Goal: Download file/media

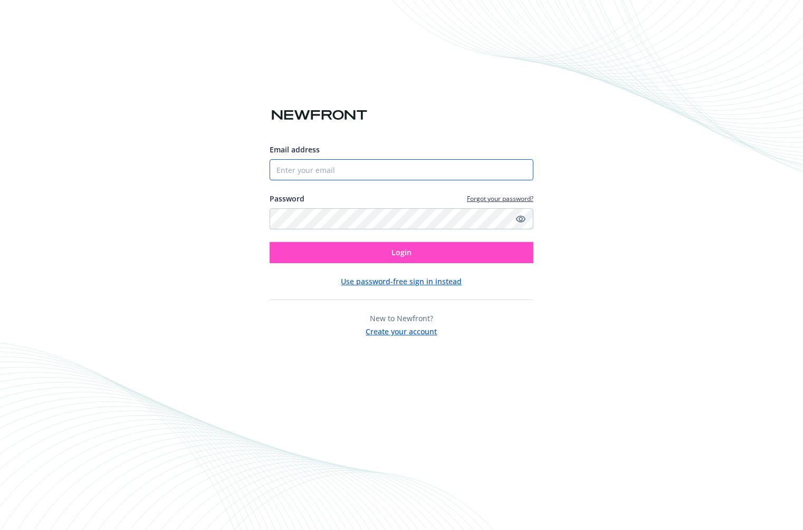
type input "[EMAIL_ADDRESS][DOMAIN_NAME]"
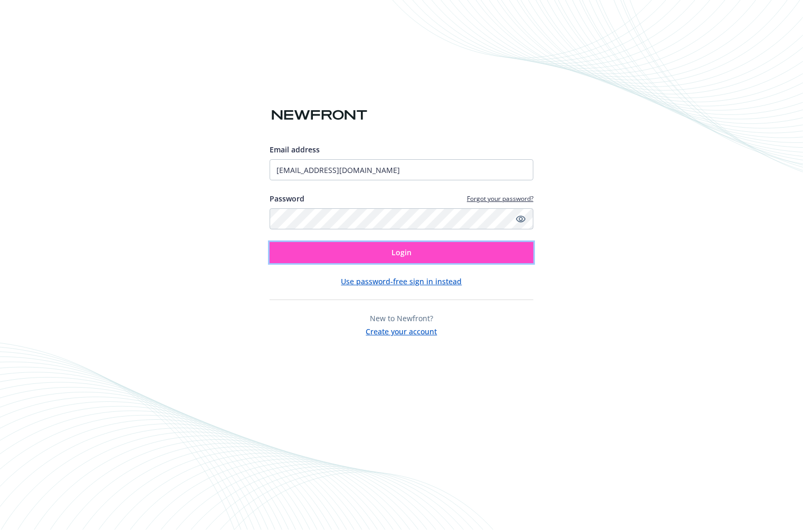
click at [394, 249] on span "Login" at bounding box center [401, 252] width 20 height 10
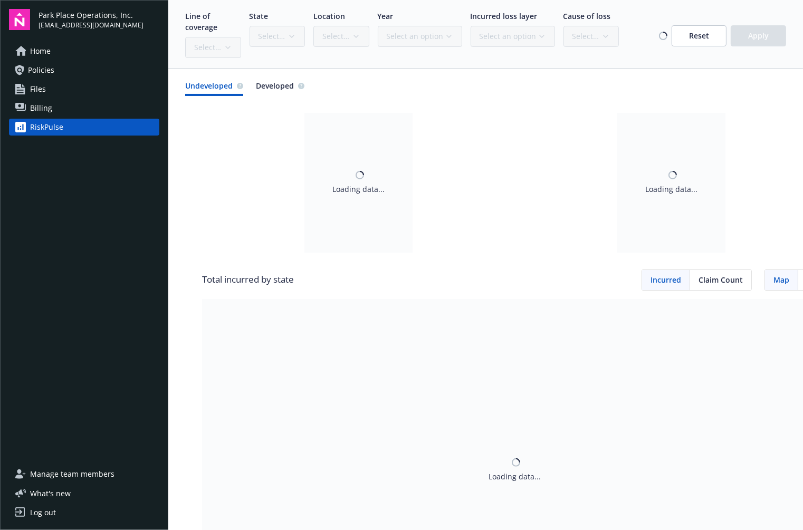
click at [52, 70] on span "Policies" at bounding box center [41, 70] width 26 height 17
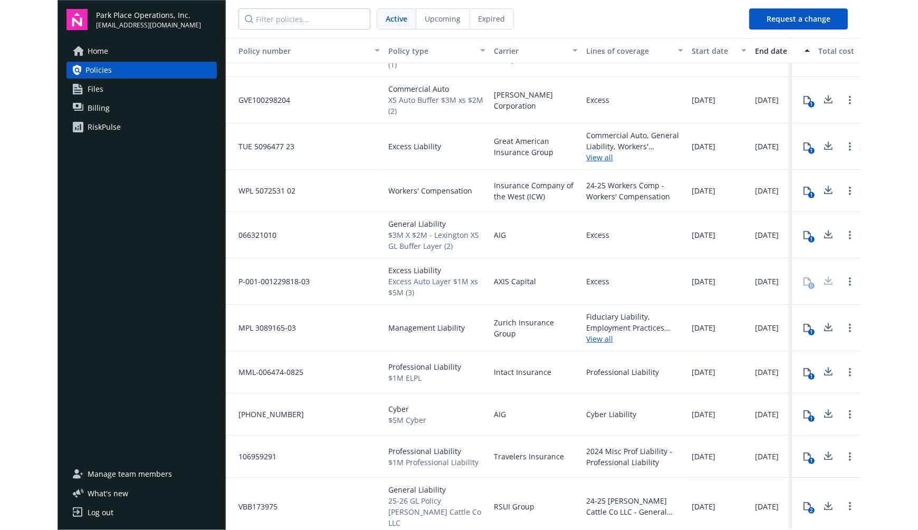
scroll to position [547, 0]
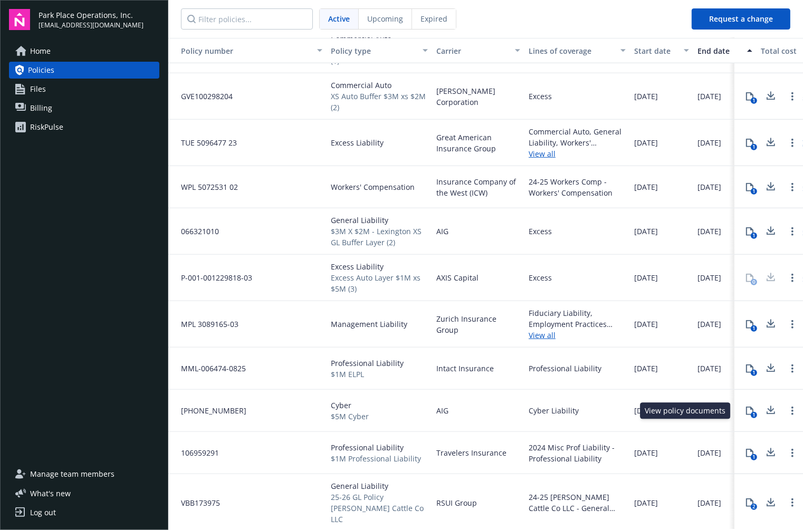
click at [747, 410] on button "1" at bounding box center [749, 410] width 21 height 21
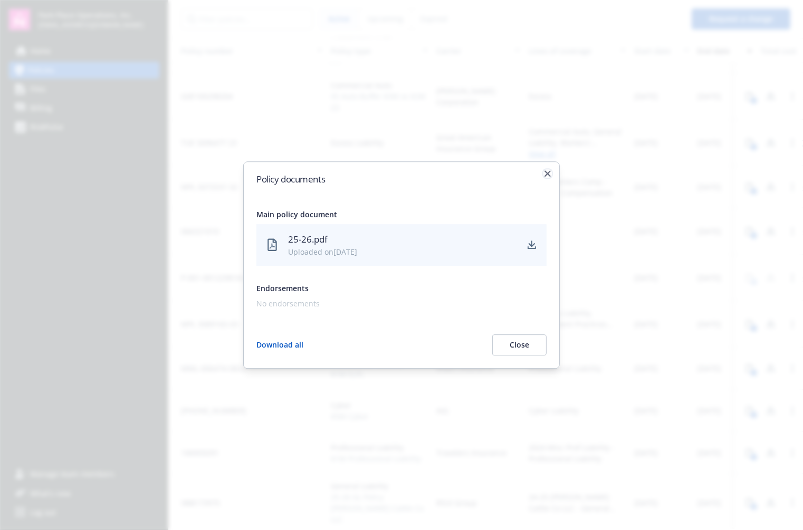
click at [547, 175] on icon "button" at bounding box center [547, 173] width 6 height 6
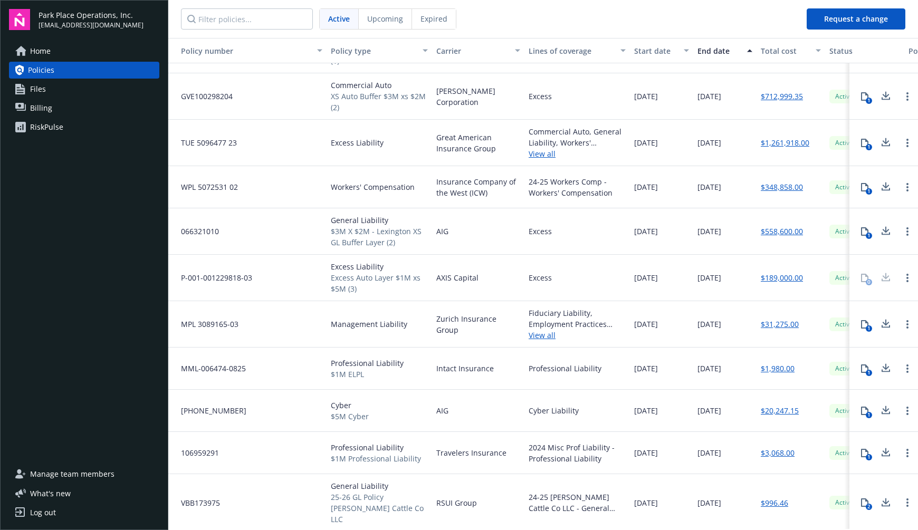
click at [779, 410] on link "$20,247.15" at bounding box center [780, 410] width 38 height 11
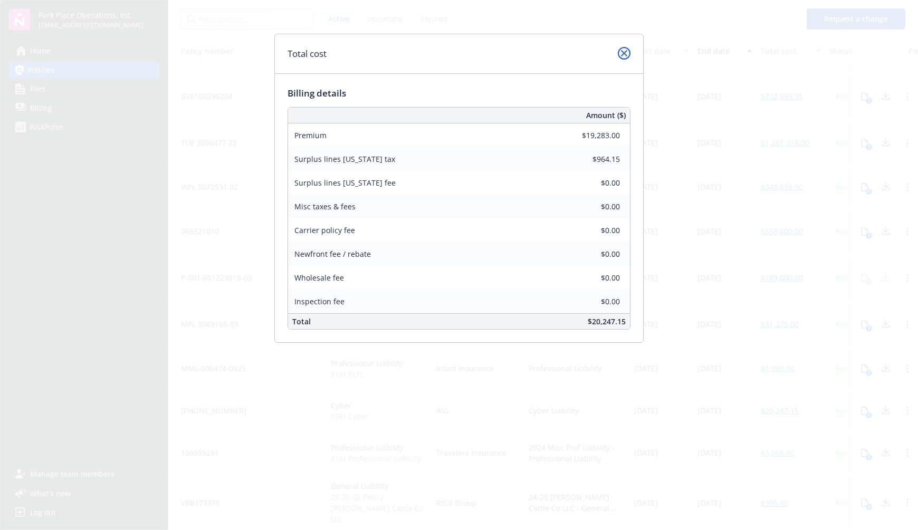
click at [624, 53] on icon "close" at bounding box center [624, 53] width 6 height 6
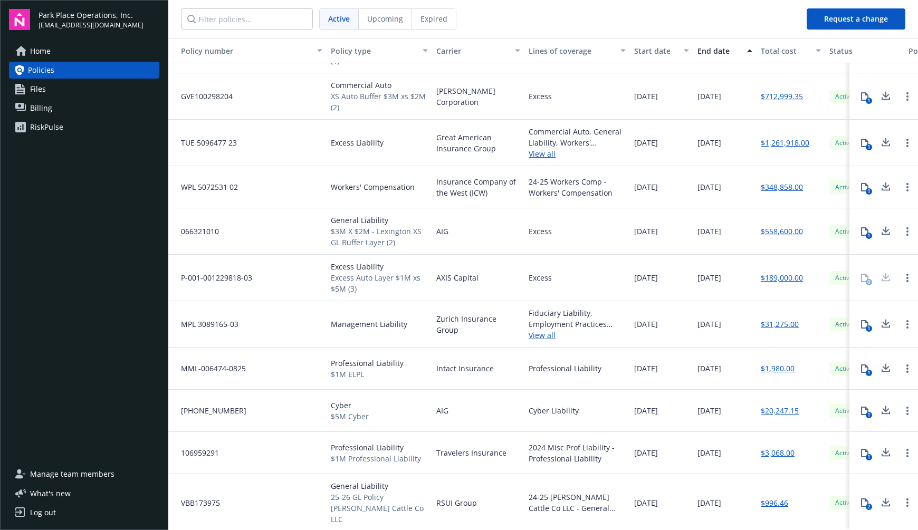
click at [69, 88] on link "Files" at bounding box center [84, 89] width 150 height 17
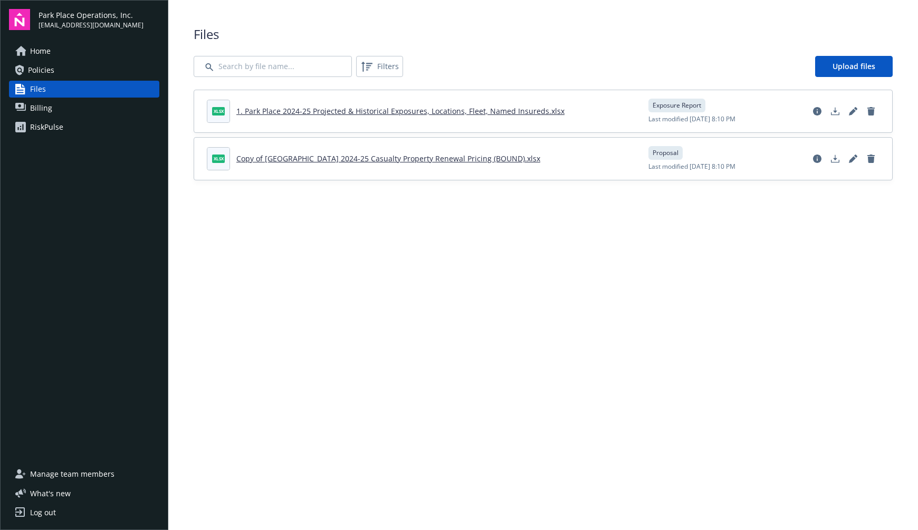
click at [397, 157] on link "Copy of Park Place 2024-25 Casualty Property Renewal Pricing (BOUND).xlsx" at bounding box center [388, 159] width 304 height 10
click at [18, 164] on div "Home Policies Files Billing RiskPulse" at bounding box center [84, 248] width 150 height 410
click at [44, 107] on span "Billing" at bounding box center [41, 108] width 22 height 17
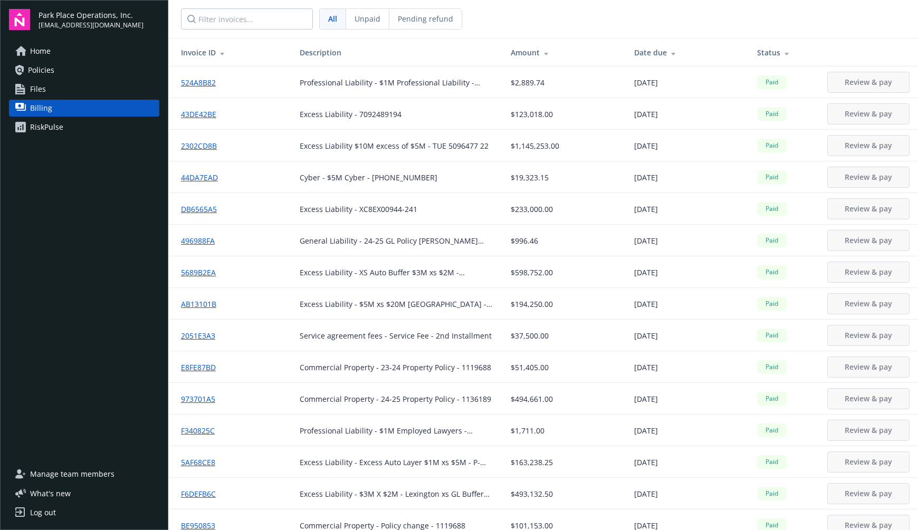
click at [761, 177] on span "Paid" at bounding box center [771, 177] width 21 height 9
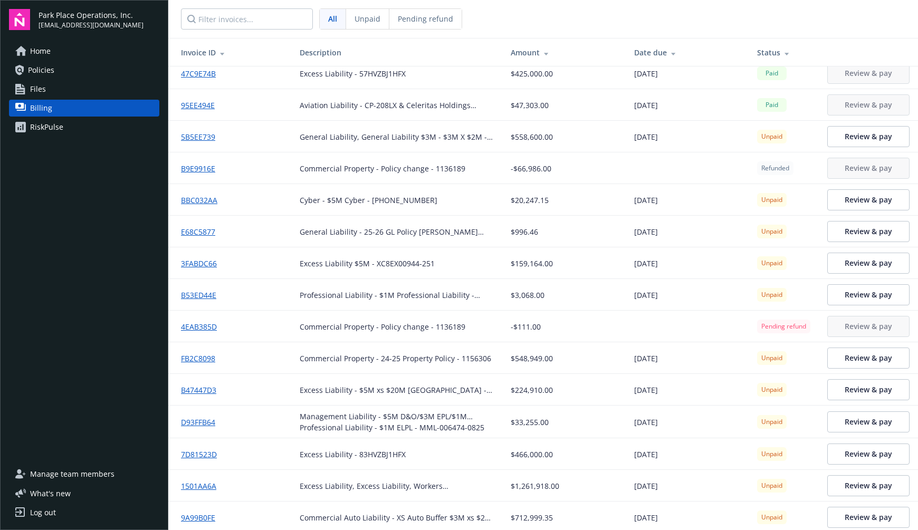
scroll to position [602, 0]
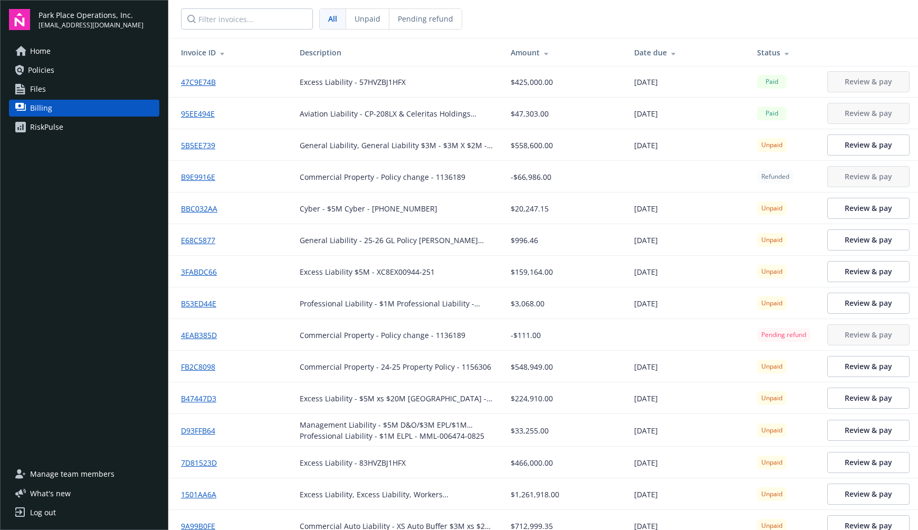
click at [42, 53] on span "Home" at bounding box center [40, 51] width 21 height 17
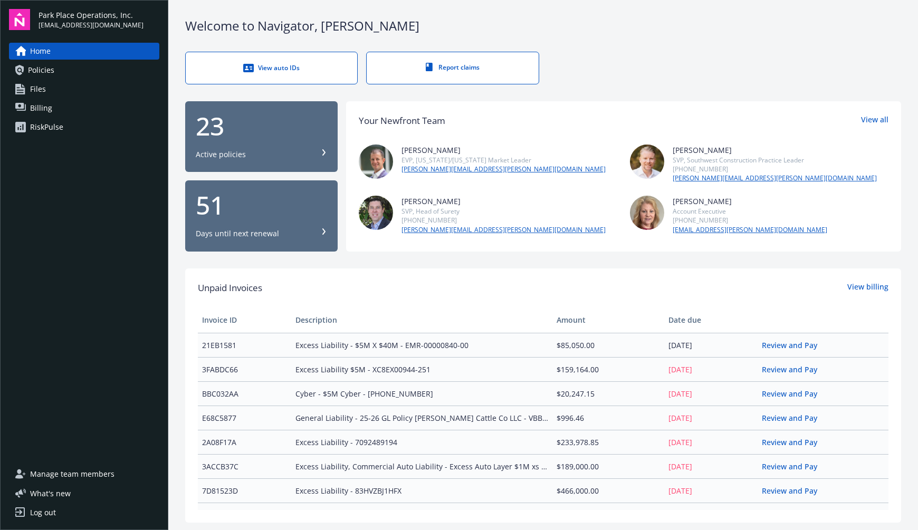
click at [265, 70] on div "View auto IDs" at bounding box center [271, 68] width 129 height 11
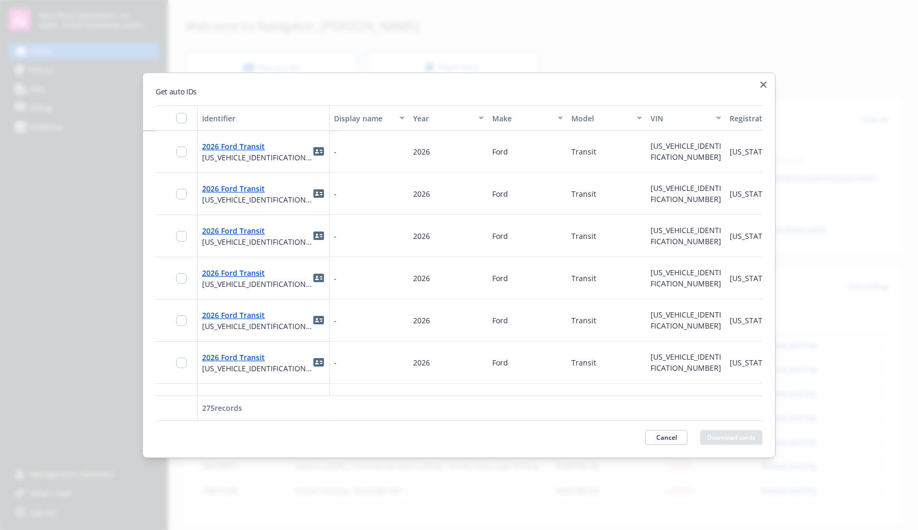
click at [764, 85] on icon "button" at bounding box center [763, 84] width 6 height 6
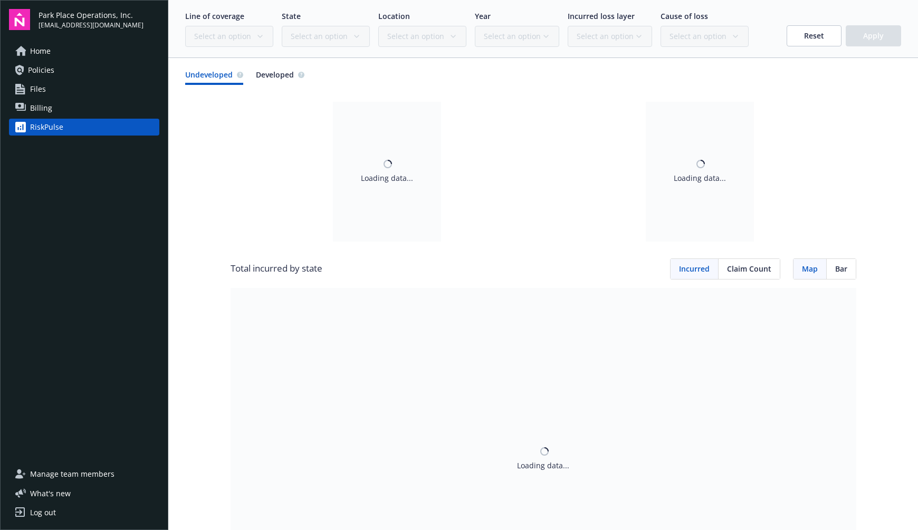
click at [36, 68] on span "Policies" at bounding box center [41, 70] width 26 height 17
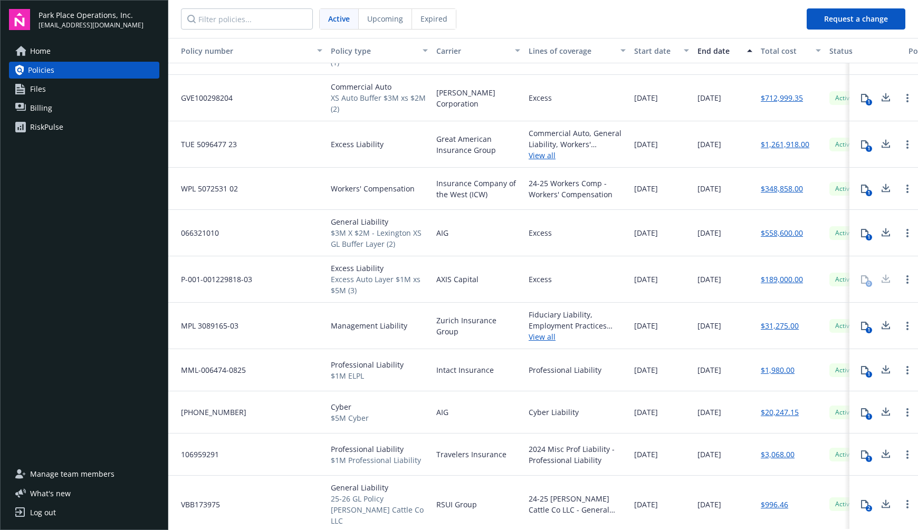
scroll to position [547, 0]
click at [370, 367] on span "Professional Liability" at bounding box center [367, 363] width 73 height 11
click at [860, 367] on icon at bounding box center [864, 369] width 8 height 8
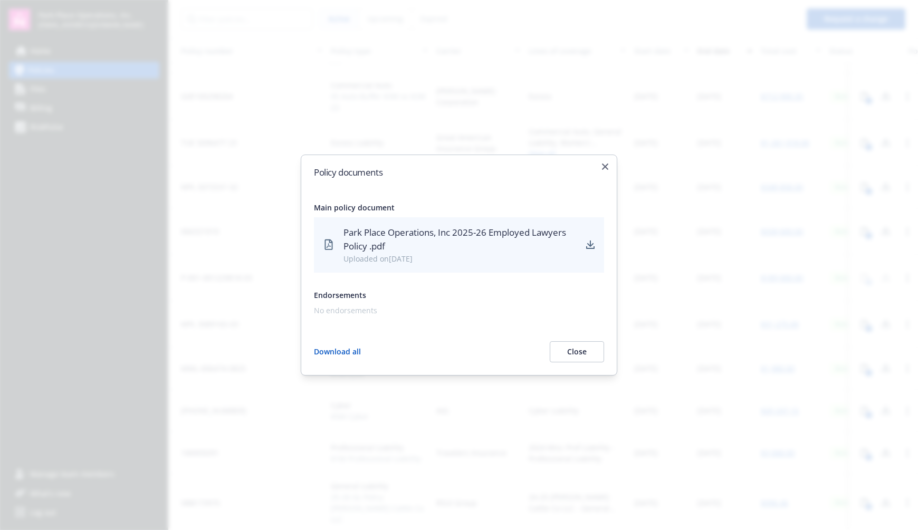
click at [332, 350] on button "Download all" at bounding box center [337, 351] width 47 height 21
click at [580, 353] on button "Close" at bounding box center [577, 351] width 54 height 21
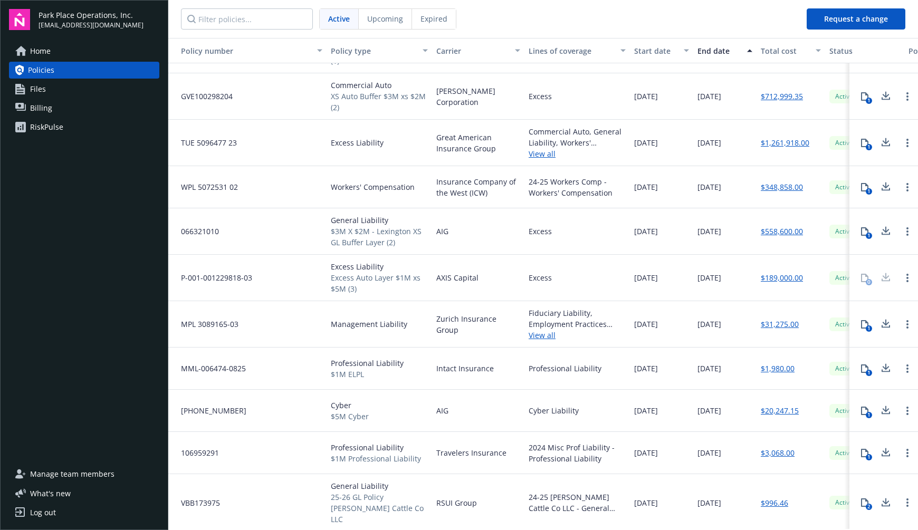
click at [854, 280] on div "0" at bounding box center [864, 277] width 21 height 21
click at [388, 340] on div "Management Liability" at bounding box center [380, 324] width 106 height 46
click at [883, 230] on icon at bounding box center [886, 229] width 7 height 6
click at [589, 99] on div "Excess" at bounding box center [577, 96] width 106 height 46
